Goal: Communication & Community: Connect with others

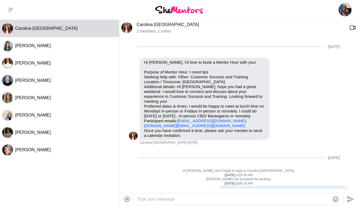
scroll to position [344, 0]
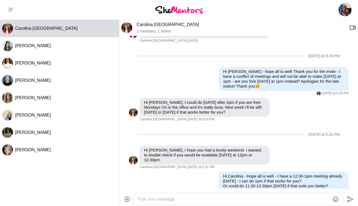
click at [9, 8] on icon at bounding box center [11, 10] width 4 height 4
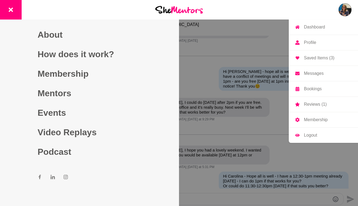
click at [344, 9] on img at bounding box center [345, 9] width 13 height 13
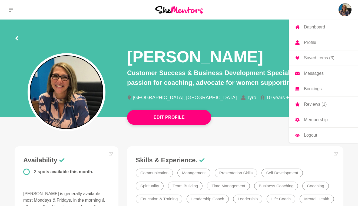
click at [261, 97] on li "10 years +" at bounding box center [277, 97] width 33 height 5
click at [261, 98] on li "10 years +" at bounding box center [277, 97] width 33 height 5
click at [340, 38] on icon at bounding box center [341, 39] width 4 height 4
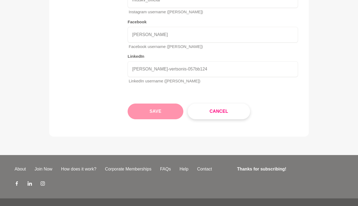
scroll to position [920, 0]
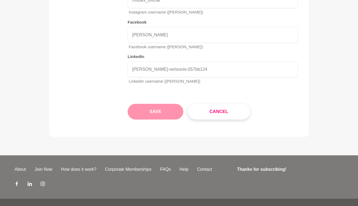
click at [148, 104] on button "Save" at bounding box center [156, 112] width 56 height 16
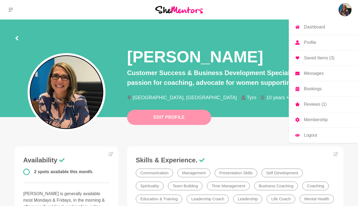
click at [182, 114] on button "Edit Profile" at bounding box center [169, 117] width 84 height 15
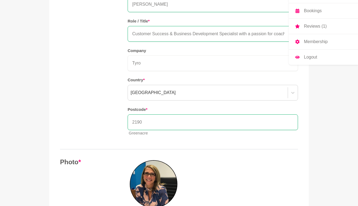
scroll to position [78, 0]
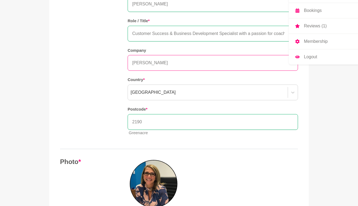
type input "T"
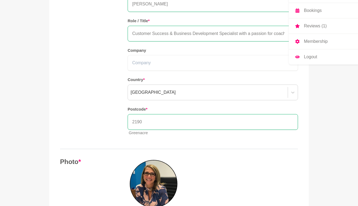
click at [232, 42] on div "Name * [PERSON_NAME] Role / Title * Customer Success & Business Development Spe…" at bounding box center [213, 64] width 170 height 151
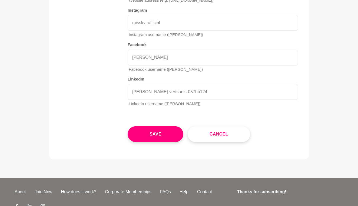
scroll to position [900, 0]
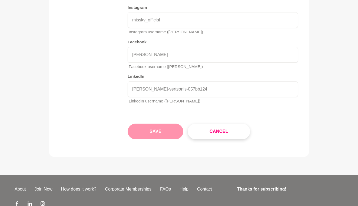
click at [165, 123] on button "Save" at bounding box center [156, 131] width 56 height 16
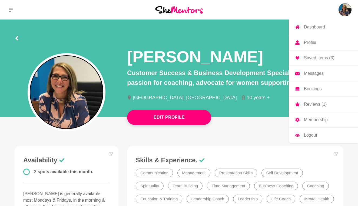
click at [342, 8] on img at bounding box center [345, 9] width 13 height 13
click at [307, 74] on p "Messages" at bounding box center [314, 73] width 20 height 4
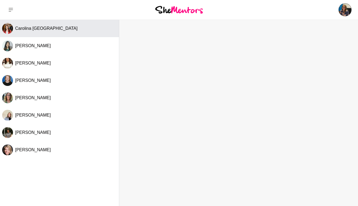
click at [47, 27] on span "Carolina [GEOGRAPHIC_DATA]" at bounding box center [46, 28] width 62 height 5
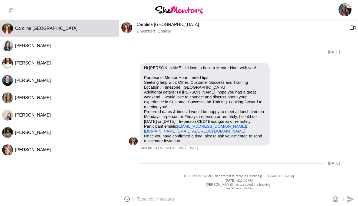
scroll to position [344, 0]
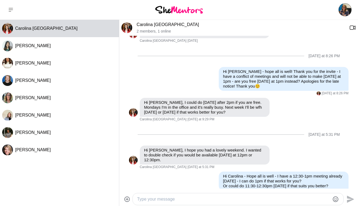
click at [139, 199] on textarea "Type your message" at bounding box center [233, 199] width 193 height 6
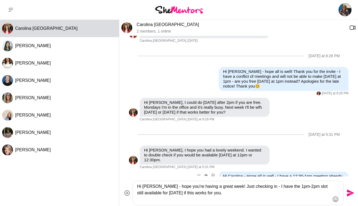
scroll to position [356, 0]
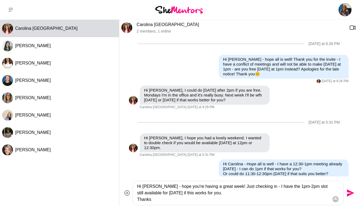
type textarea "Hi [PERSON_NAME] - hope you're having a great week! Just checking in - I have t…"
click at [349, 192] on icon "Send" at bounding box center [350, 192] width 7 height 7
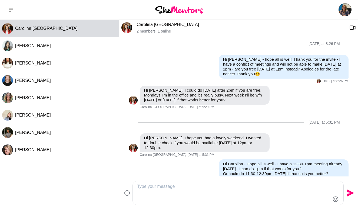
scroll to position [396, 0]
